Goal: Use online tool/utility: Utilize a website feature to perform a specific function

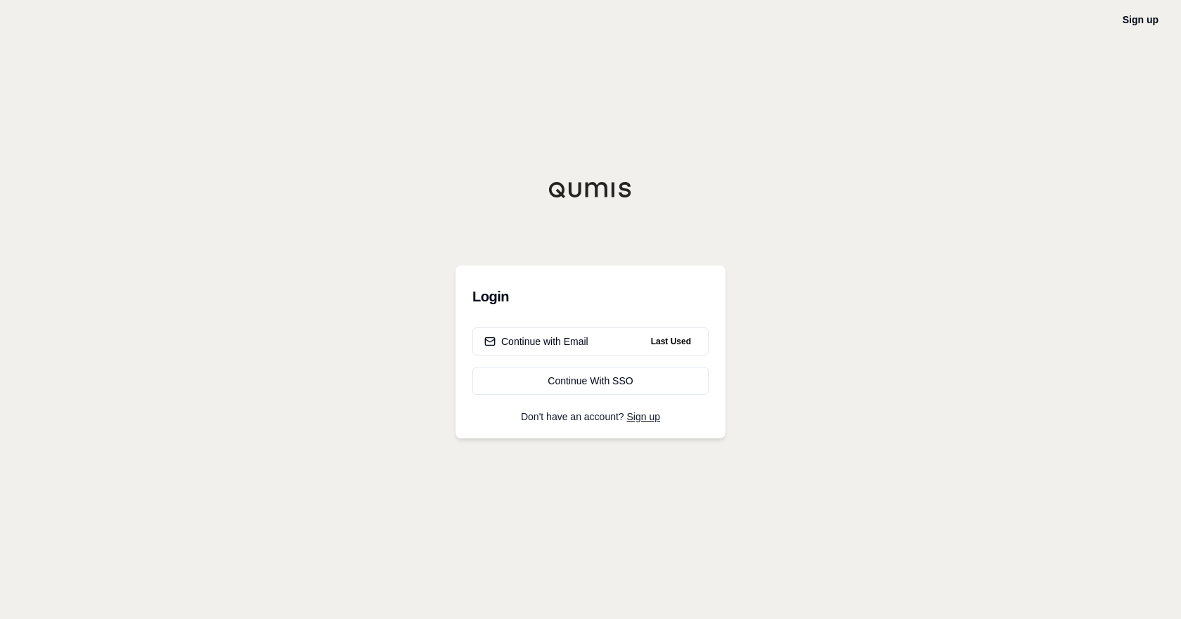
drag, startPoint x: 848, startPoint y: 201, endPoint x: 566, endPoint y: 64, distance: 313.4
click at [854, 192] on html "Sign up Login Continue with Email Last Used Continue With SSO Don't have an acc…" at bounding box center [590, 309] width 1181 height 619
click at [581, 341] on div "Continue with Email" at bounding box center [536, 342] width 104 height 14
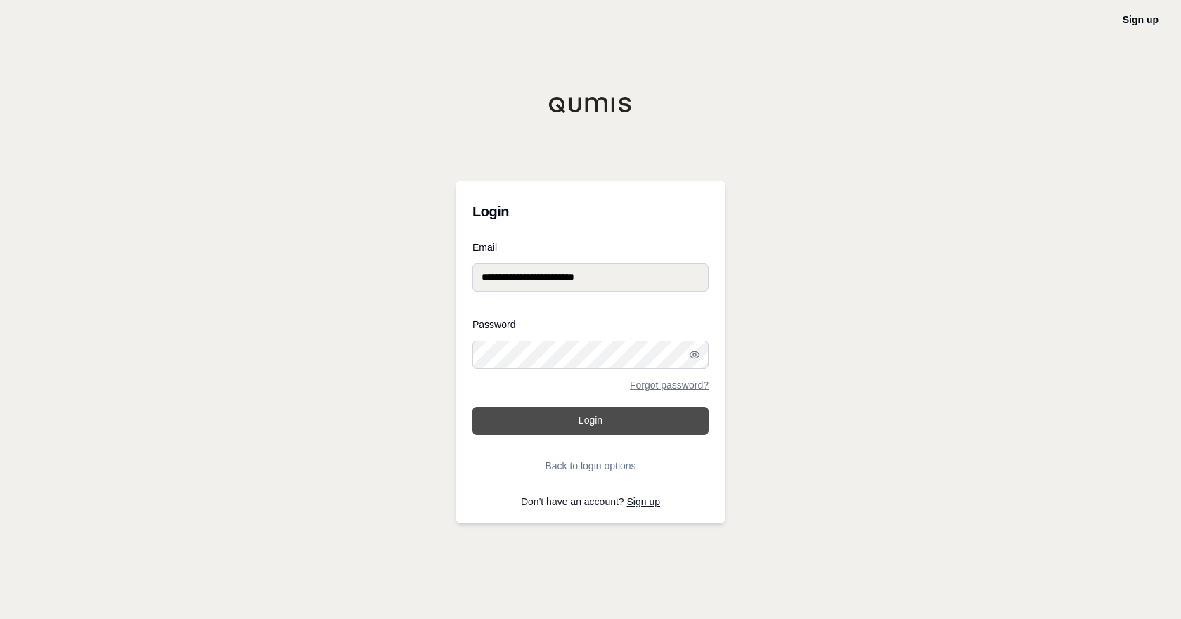
click at [595, 423] on button "Login" at bounding box center [590, 421] width 236 height 28
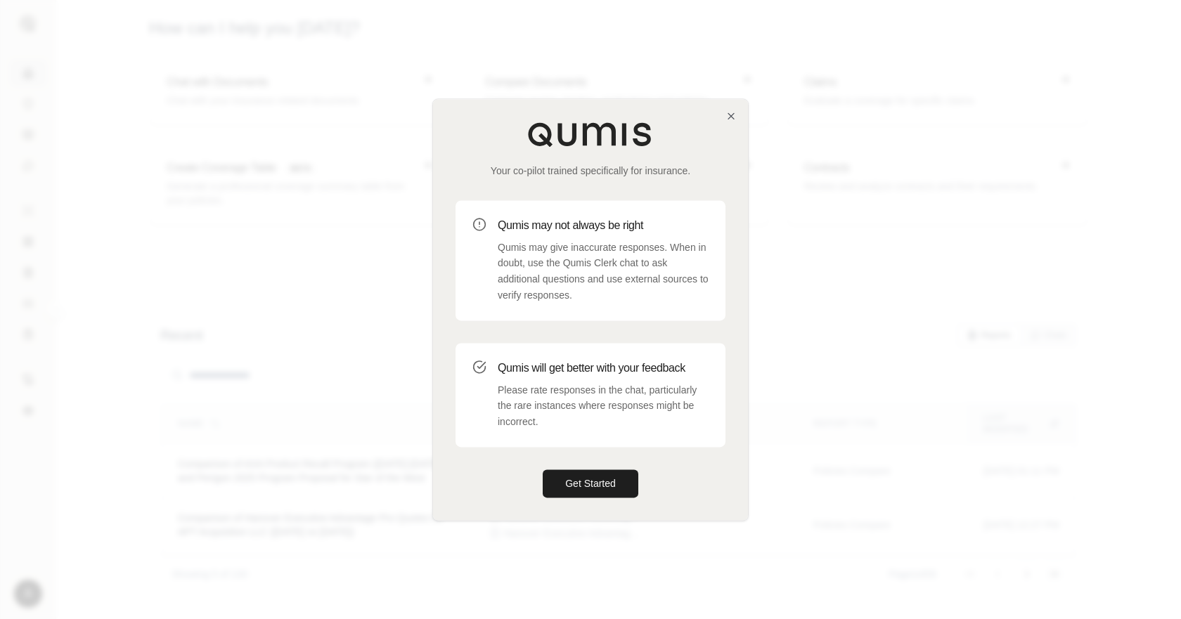
drag, startPoint x: 588, startPoint y: 481, endPoint x: 528, endPoint y: 448, distance: 67.3
click at [588, 481] on button "Get Started" at bounding box center [591, 483] width 96 height 28
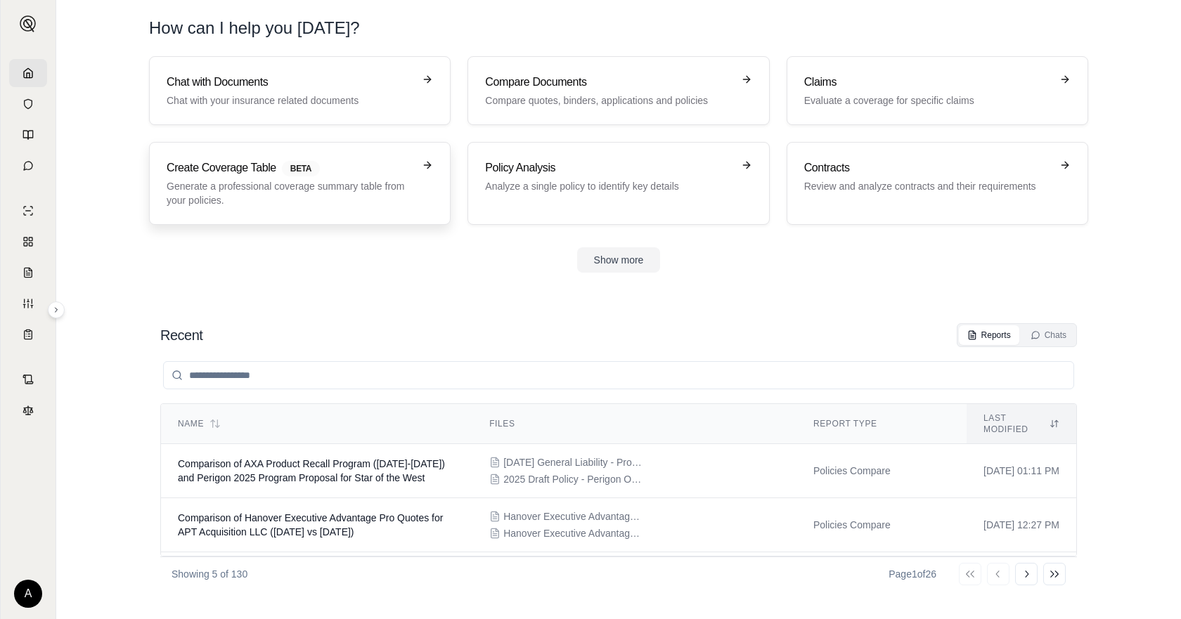
click at [376, 195] on p "Generate a professional coverage summary table from your policies." at bounding box center [290, 193] width 247 height 28
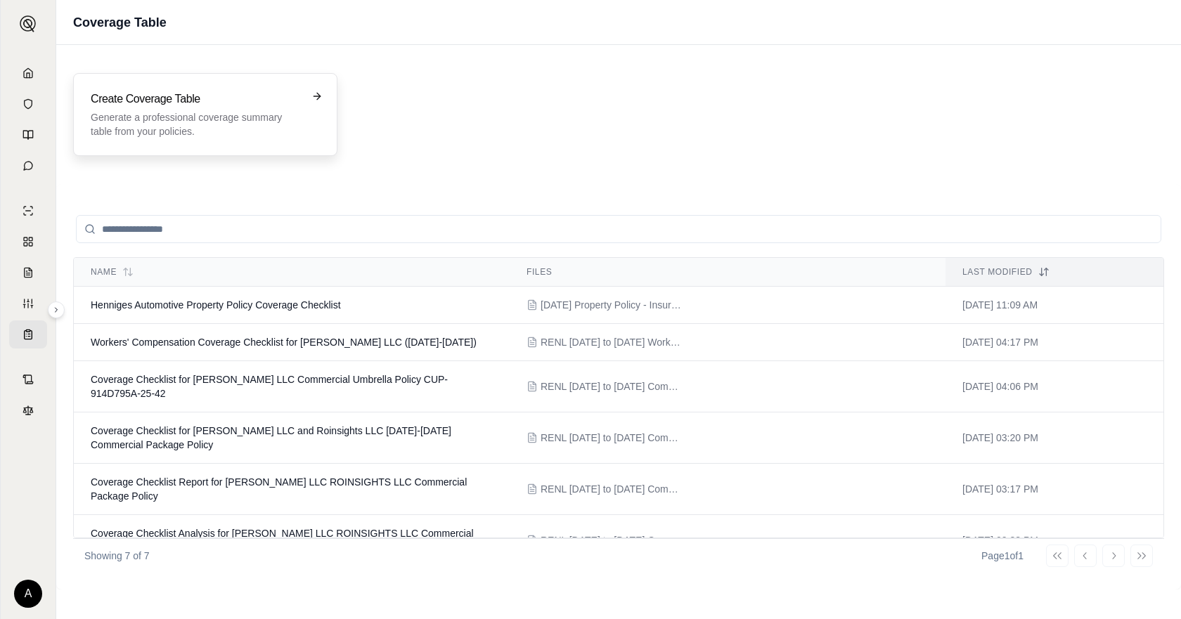
click at [259, 129] on p "Generate a professional coverage summary table from your policies." at bounding box center [195, 124] width 209 height 28
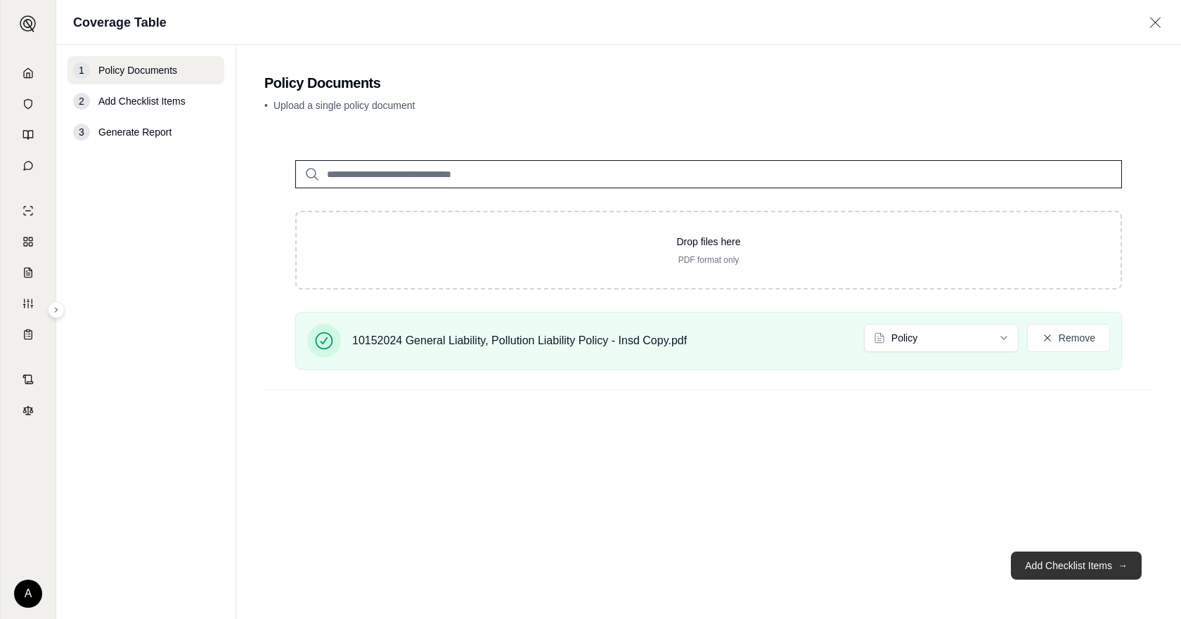
click at [1101, 567] on button "Add Checklist Items →" at bounding box center [1076, 566] width 131 height 28
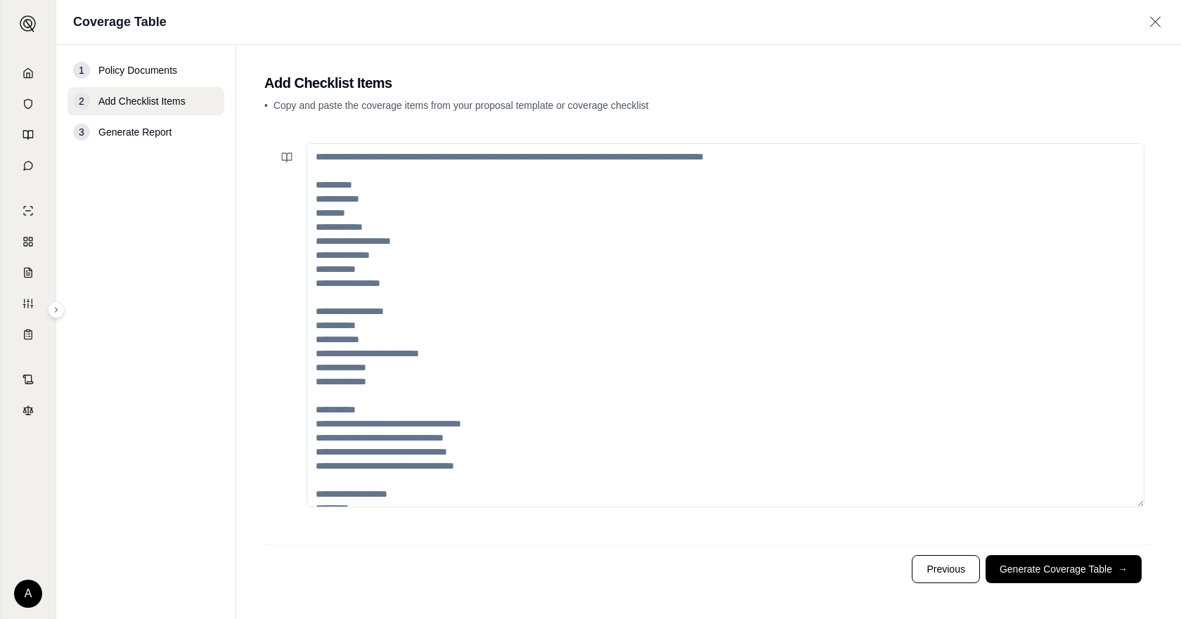
click at [621, 358] on textarea at bounding box center [725, 325] width 838 height 364
paste textarea "**********"
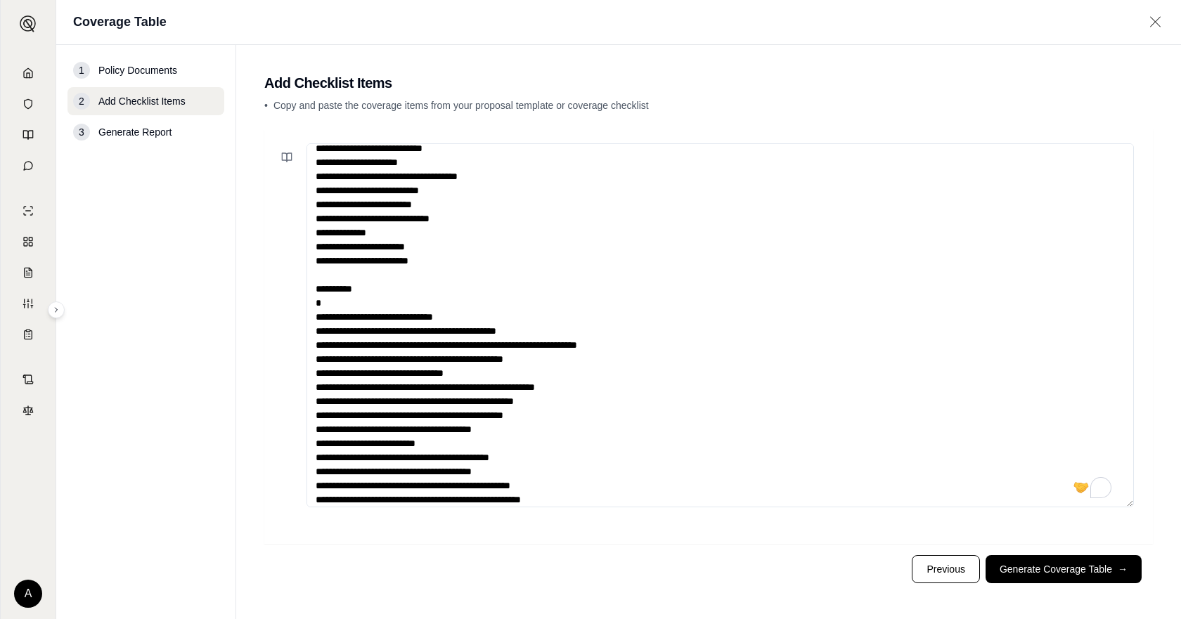
scroll to position [190, 0]
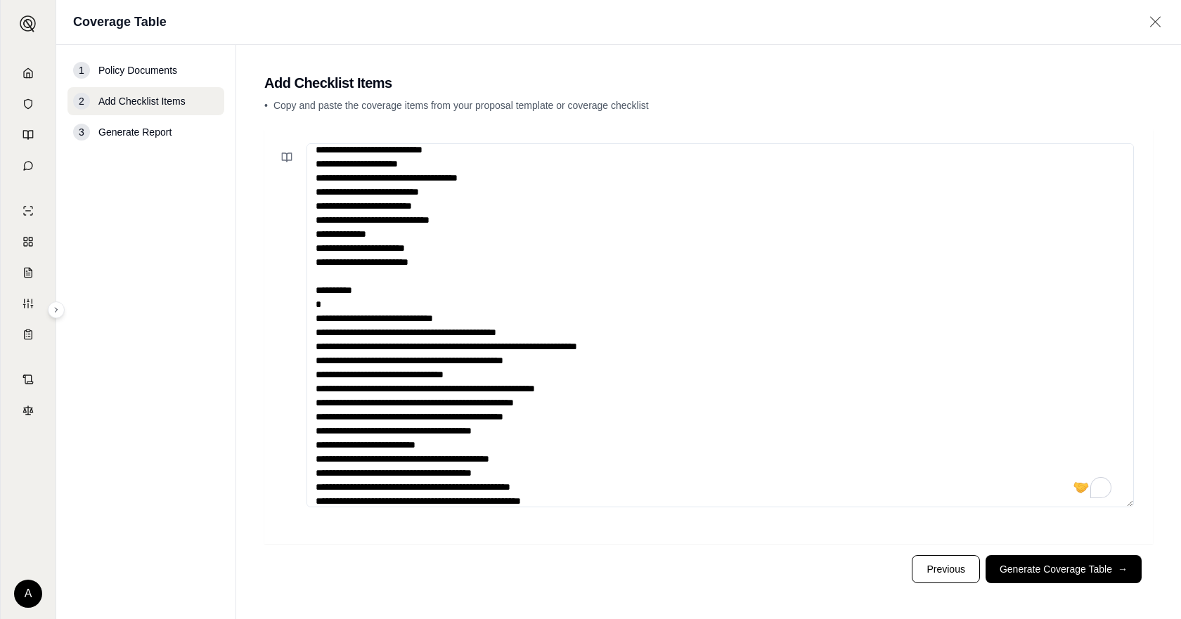
drag, startPoint x: 353, startPoint y: 316, endPoint x: 326, endPoint y: 306, distance: 28.9
click at [351, 314] on textarea "To enrich screen reader interactions, please activate Accessibility in Grammarl…" at bounding box center [719, 325] width 827 height 364
click at [326, 306] on textarea "To enrich screen reader interactions, please activate Accessibility in Grammarl…" at bounding box center [719, 325] width 827 height 364
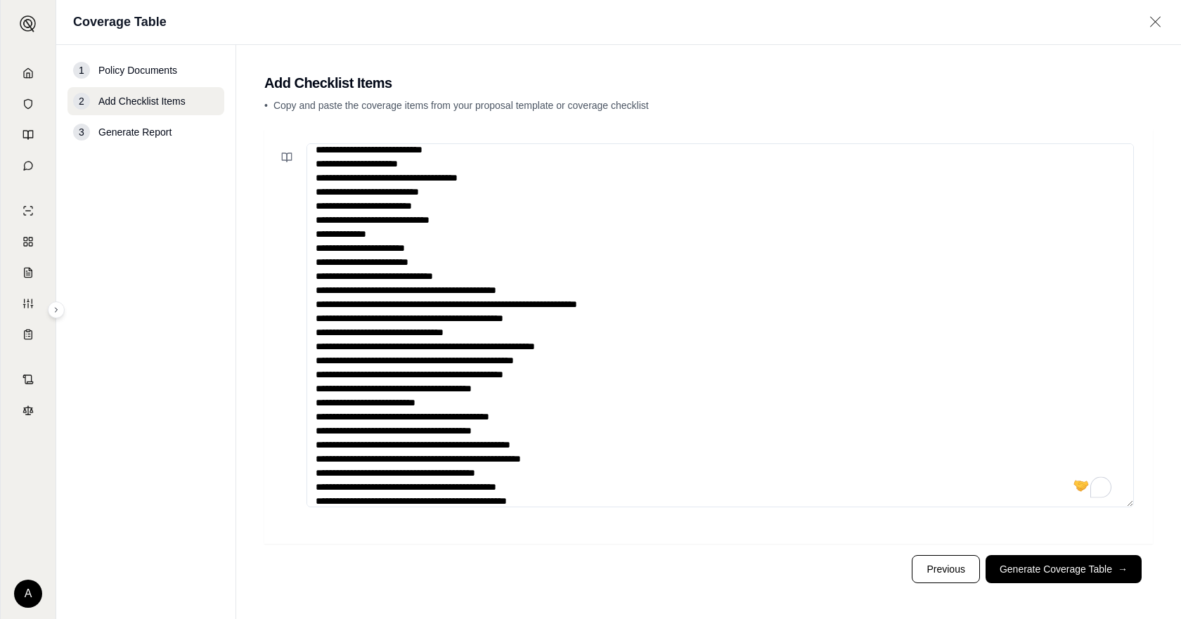
drag, startPoint x: 372, startPoint y: 247, endPoint x: 317, endPoint y: 247, distance: 55.5
click at [317, 247] on textarea "To enrich screen reader interactions, please activate Accessibility in Grammarl…" at bounding box center [719, 325] width 827 height 364
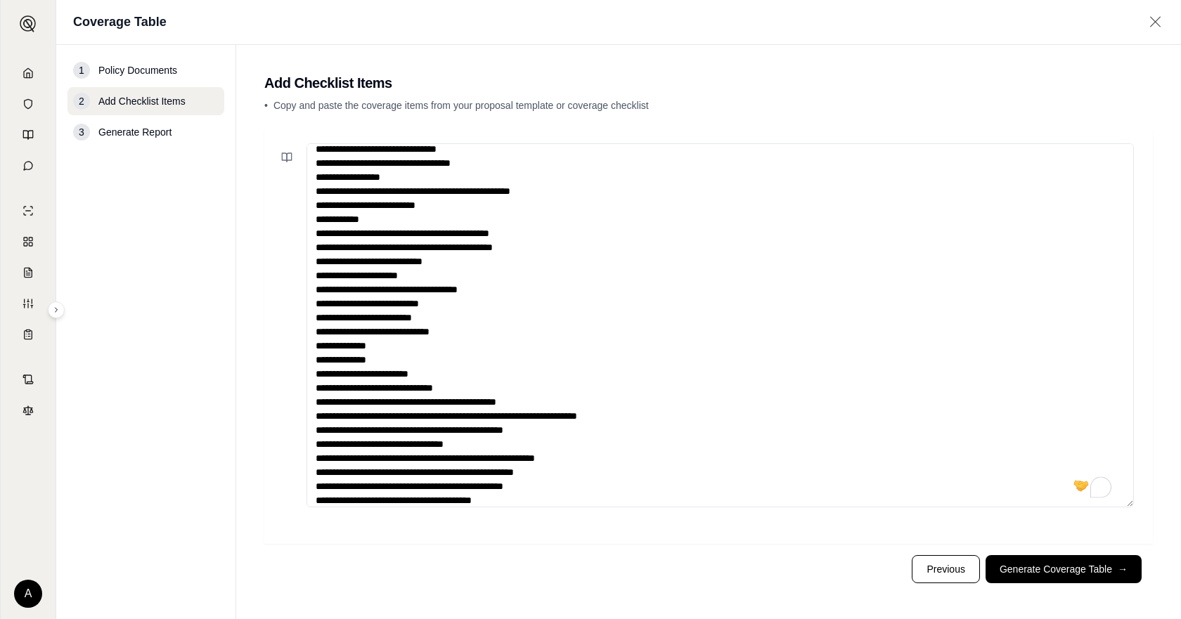
scroll to position [0, 0]
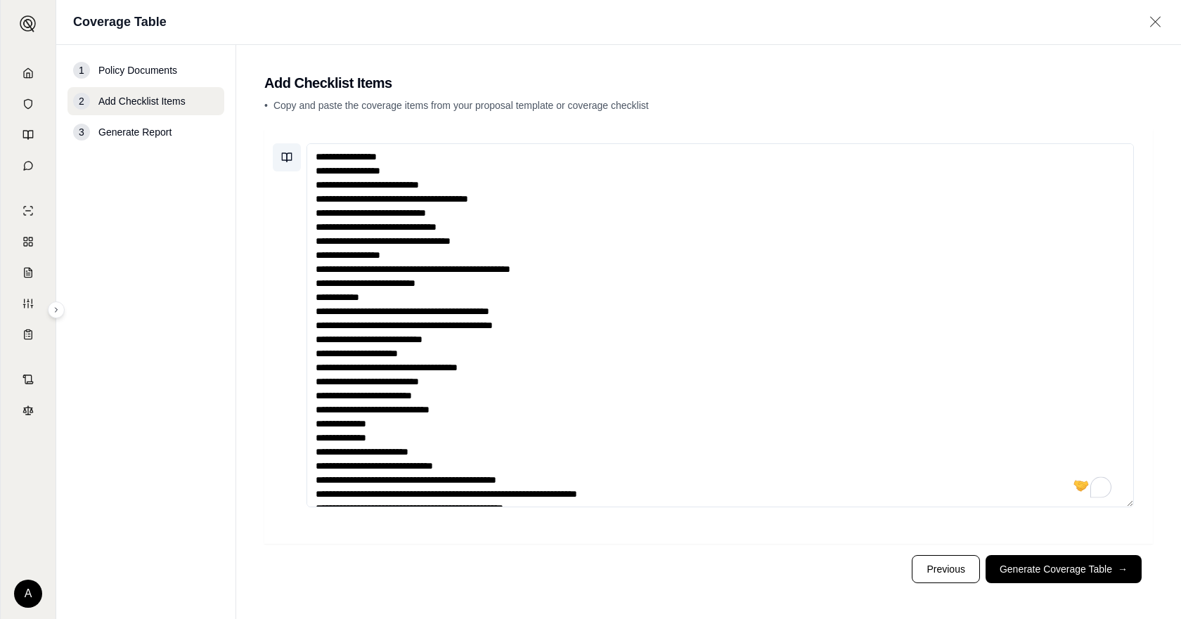
drag, startPoint x: 332, startPoint y: 157, endPoint x: 275, endPoint y: 156, distance: 57.6
click at [275, 156] on div at bounding box center [708, 325] width 871 height 364
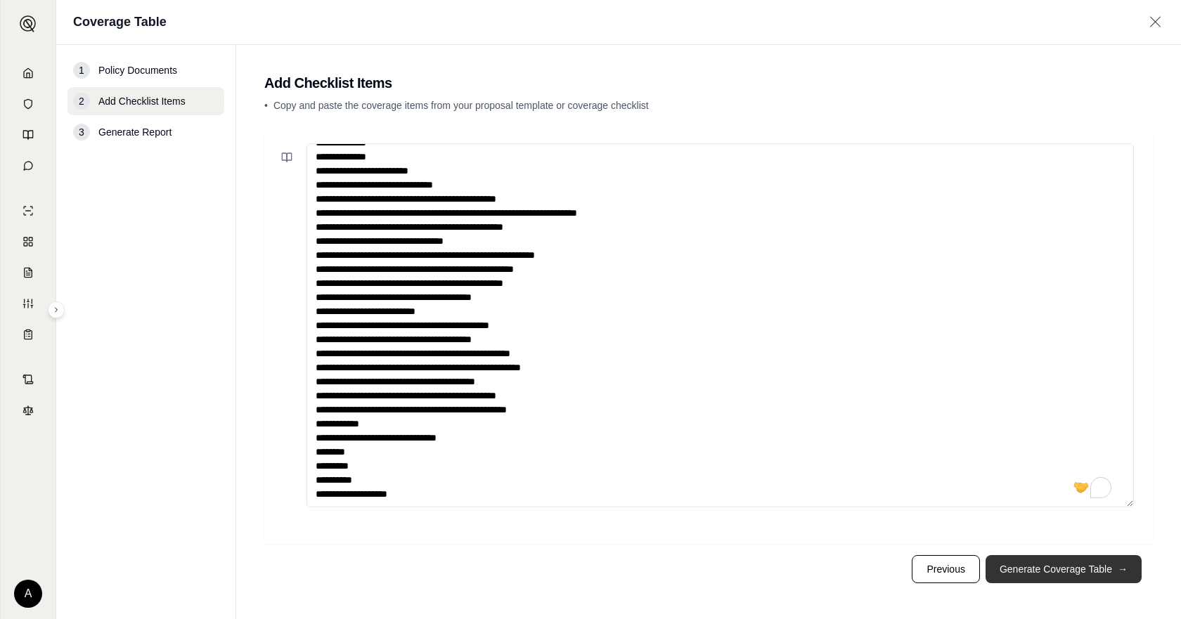
type textarea "**********"
click at [1025, 558] on button "Generate Coverage Table →" at bounding box center [1063, 569] width 156 height 28
